Goal: Task Accomplishment & Management: Manage account settings

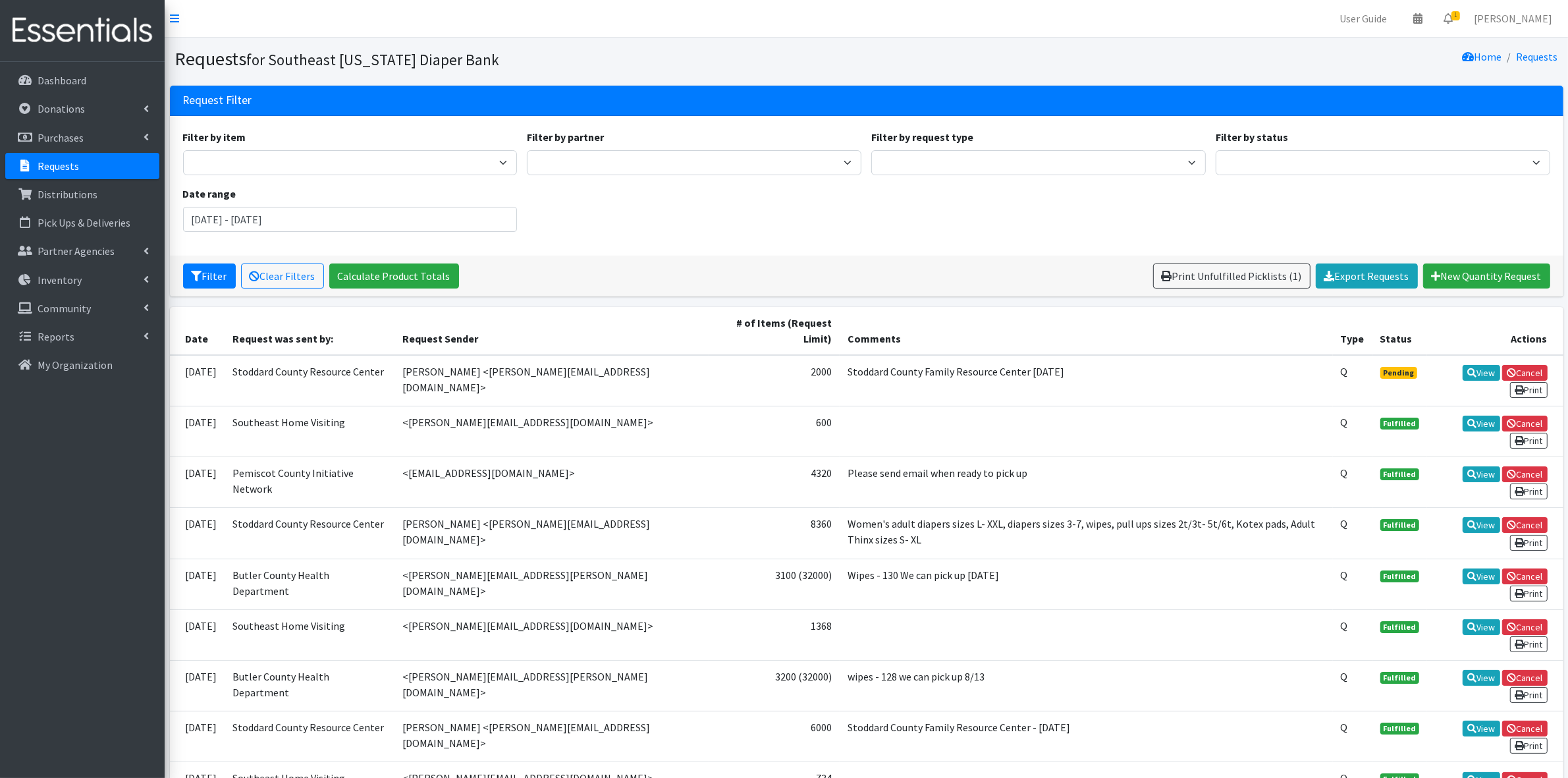
click at [48, 160] on p "Requests" at bounding box center [58, 165] width 42 height 13
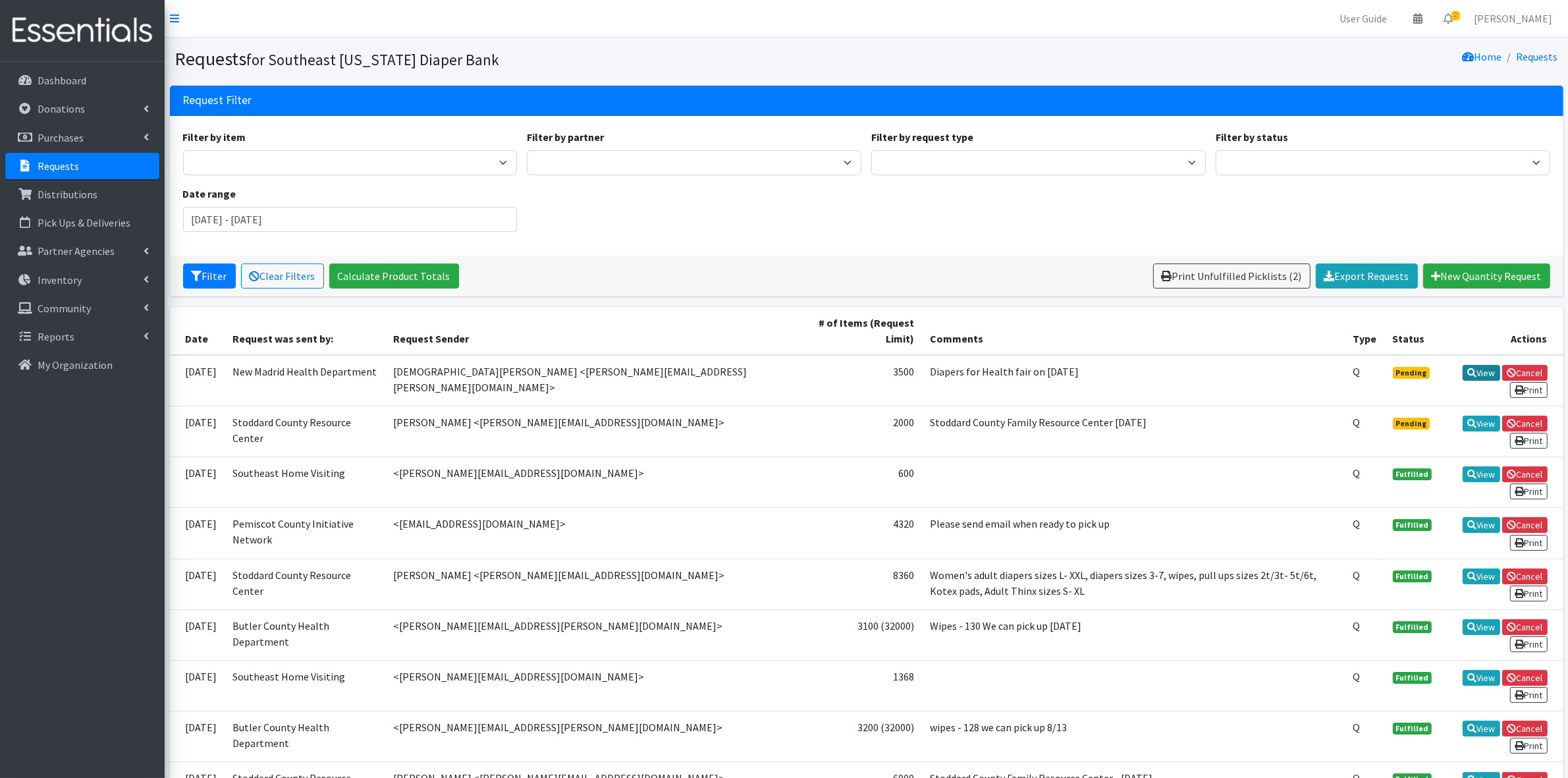
click at [1470, 371] on icon at bounding box center [1472, 373] width 9 height 9
